Goal: Transaction & Acquisition: Purchase product/service

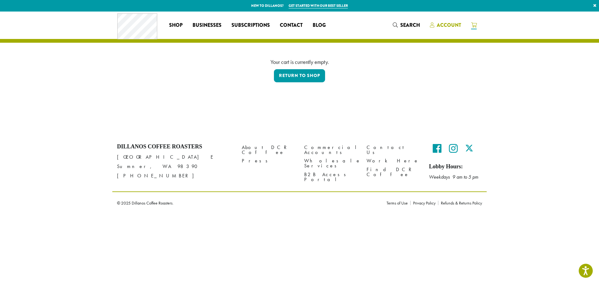
click at [443, 24] on span "Account" at bounding box center [449, 25] width 24 height 7
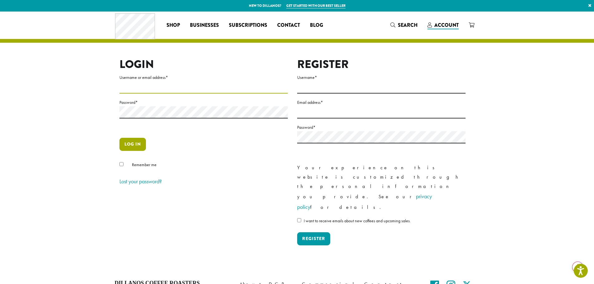
type input "**********"
click at [137, 150] on button "Log in" at bounding box center [132, 144] width 27 height 13
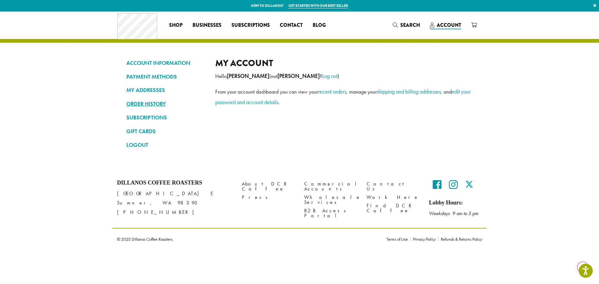
click at [153, 104] on link "ORDER HISTORY" at bounding box center [166, 104] width 80 height 11
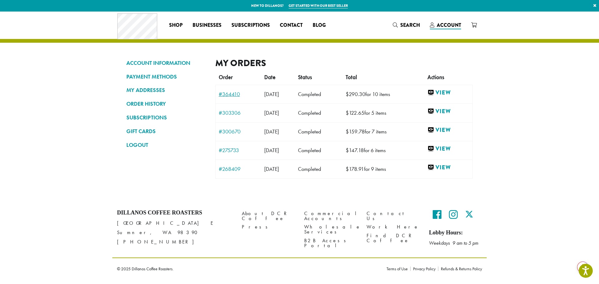
click at [224, 92] on link "#364410" at bounding box center [238, 94] width 39 height 6
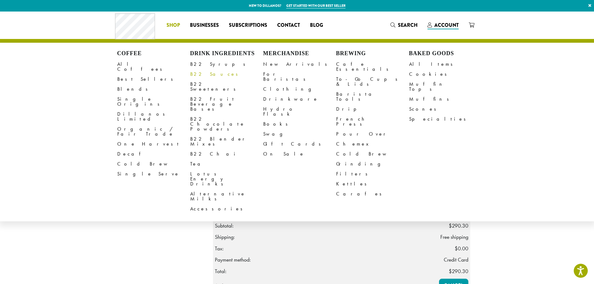
click at [211, 75] on link "B22 Sauces" at bounding box center [226, 74] width 73 height 10
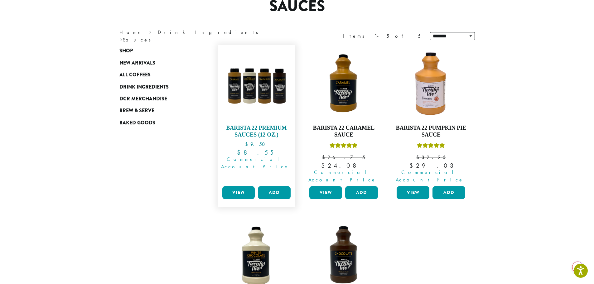
scroll to position [31, 0]
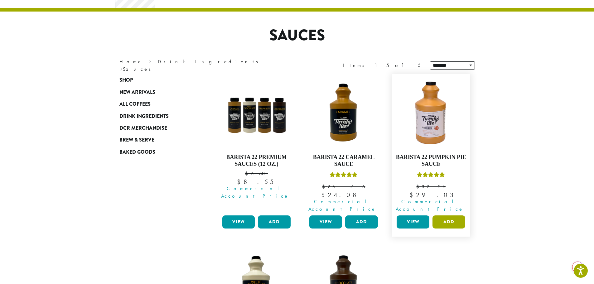
click at [455, 215] on button "Add" at bounding box center [449, 221] width 33 height 13
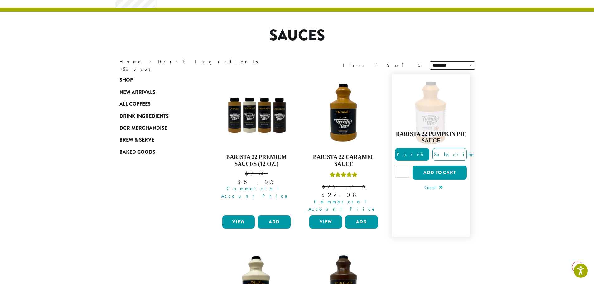
drag, startPoint x: 404, startPoint y: 167, endPoint x: 393, endPoint y: 167, distance: 10.6
click at [395, 167] on input "*" at bounding box center [402, 172] width 14 height 12
click at [403, 166] on input "*" at bounding box center [402, 172] width 14 height 12
click at [405, 166] on input "*" at bounding box center [402, 172] width 14 height 12
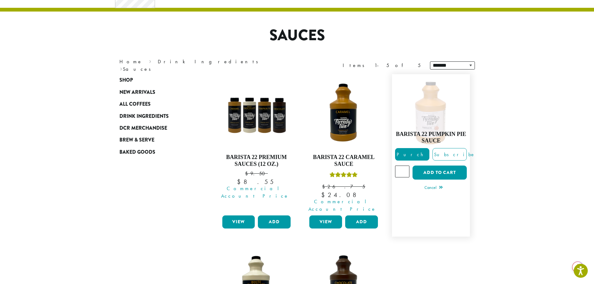
click at [405, 166] on input "*" at bounding box center [402, 172] width 14 height 12
click at [405, 166] on input "**" at bounding box center [402, 172] width 14 height 12
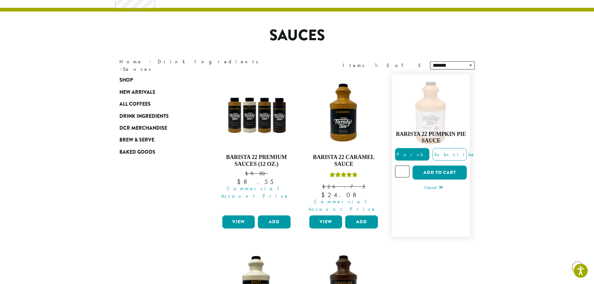
click at [405, 166] on input "**" at bounding box center [402, 172] width 14 height 12
type input "**"
click at [405, 166] on input "**" at bounding box center [402, 172] width 14 height 12
click at [449, 171] on button "Add to cart" at bounding box center [440, 173] width 54 height 14
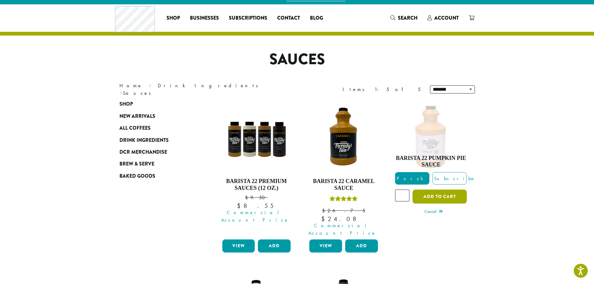
scroll to position [0, 0]
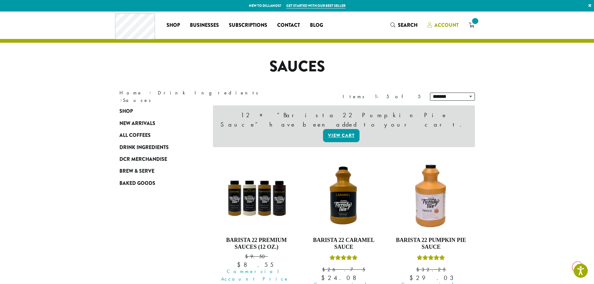
click at [451, 24] on span "Account" at bounding box center [446, 25] width 24 height 7
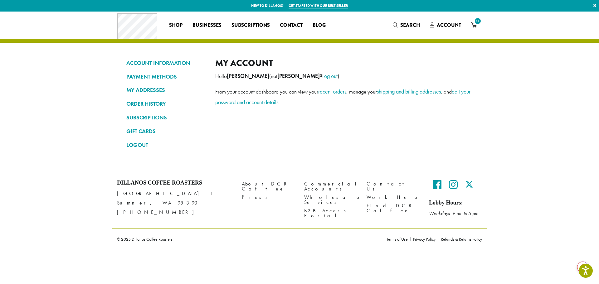
click at [149, 99] on link "ORDER HISTORY" at bounding box center [166, 104] width 80 height 11
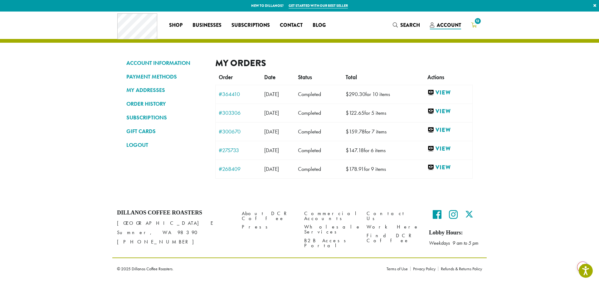
click at [475, 24] on span "12" at bounding box center [477, 21] width 8 height 8
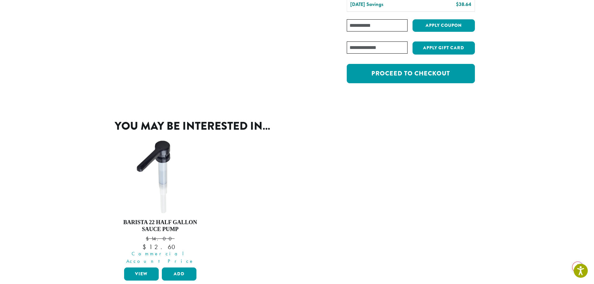
scroll to position [125, 0]
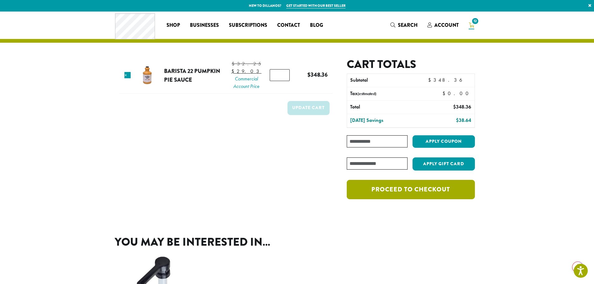
click at [409, 188] on link "Proceed to checkout" at bounding box center [411, 189] width 128 height 19
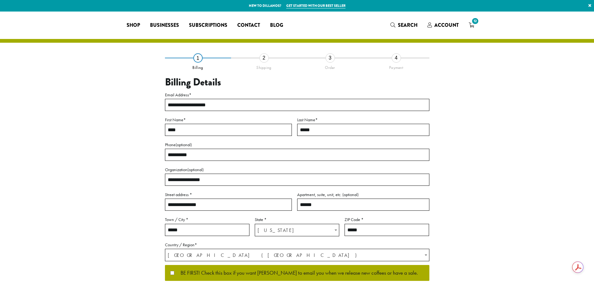
select select "**"
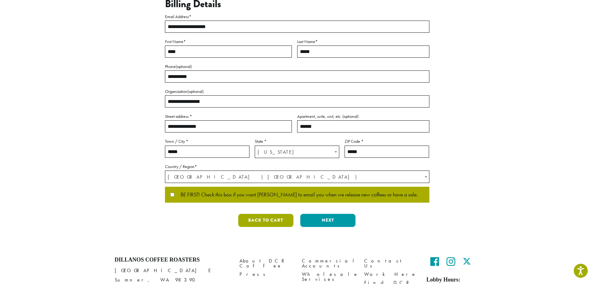
scroll to position [94, 0]
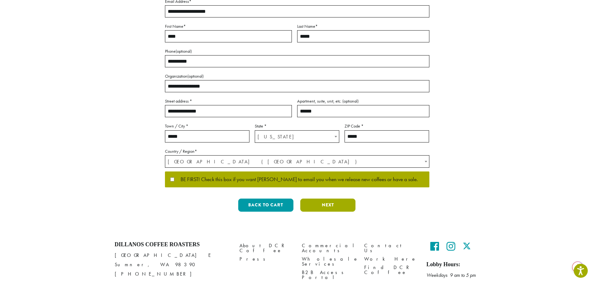
click at [331, 204] on button "Next" at bounding box center [327, 205] width 55 height 13
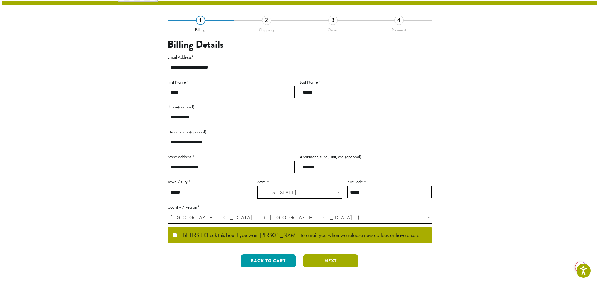
scroll to position [0, 0]
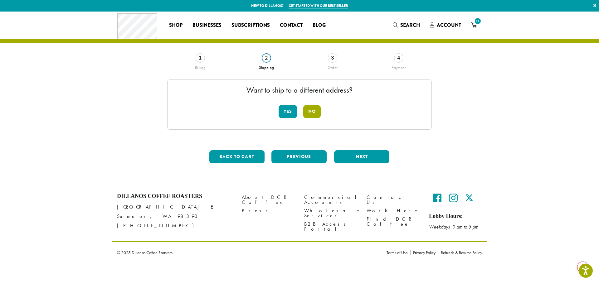
click at [313, 112] on button "No" at bounding box center [311, 111] width 17 height 13
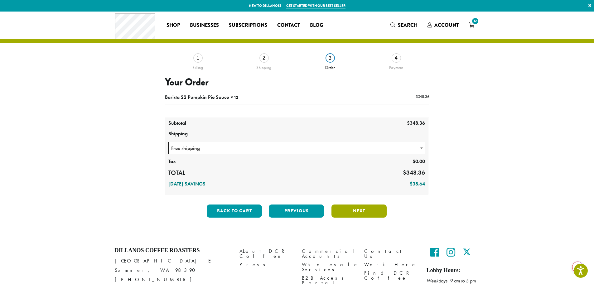
click at [361, 215] on button "Next" at bounding box center [358, 211] width 55 height 13
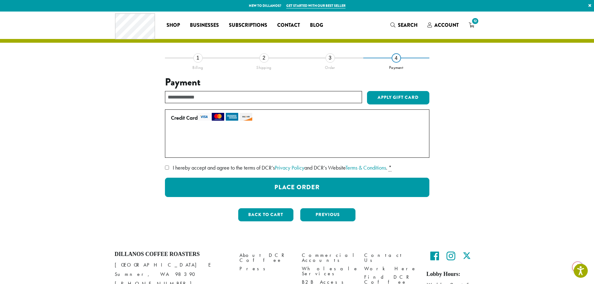
click at [193, 171] on label "I hereby accept and agree to the terms of DCR’s Privacy Policy and DCR’s Websit…" at bounding box center [297, 168] width 264 height 10
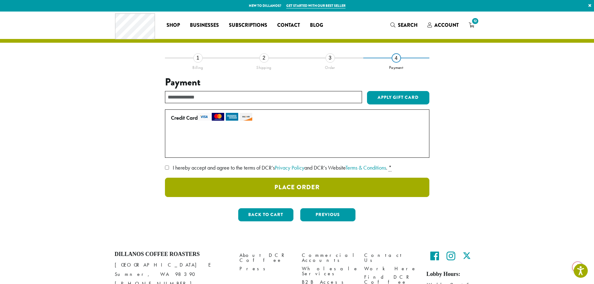
click at [235, 193] on button "Place Order" at bounding box center [297, 187] width 264 height 19
